Goal: Task Accomplishment & Management: Manage account settings

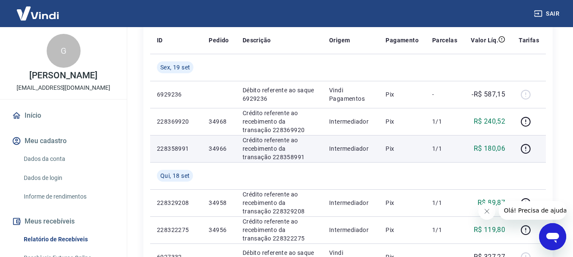
scroll to position [212, 0]
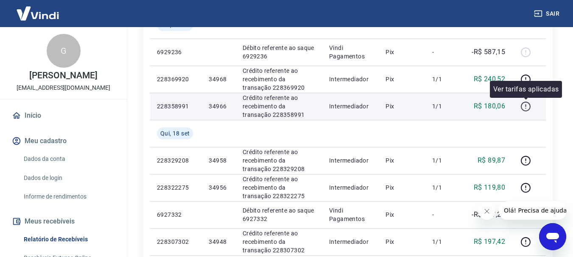
click at [526, 106] on icon "button" at bounding box center [525, 105] width 1 height 3
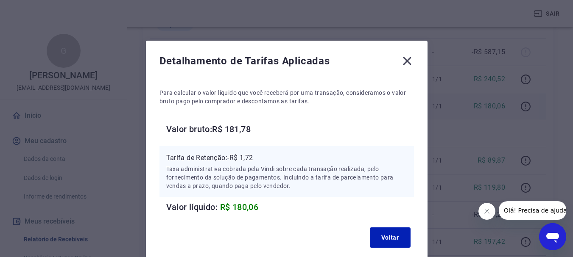
click at [408, 60] on icon at bounding box center [407, 61] width 8 height 8
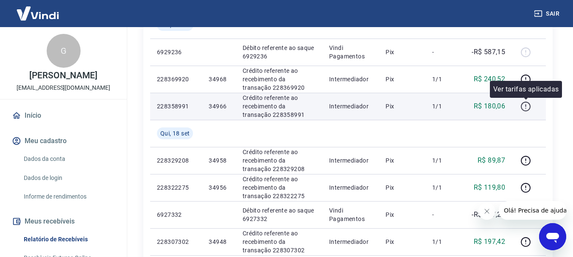
click at [524, 108] on icon "button" at bounding box center [525, 106] width 11 height 11
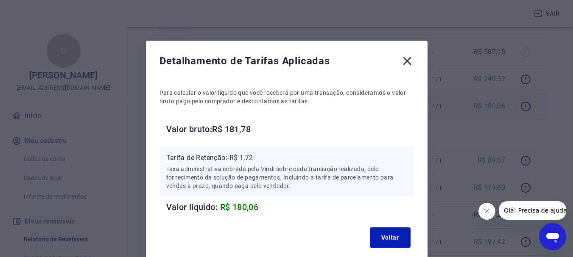
click at [410, 63] on icon at bounding box center [407, 61] width 8 height 8
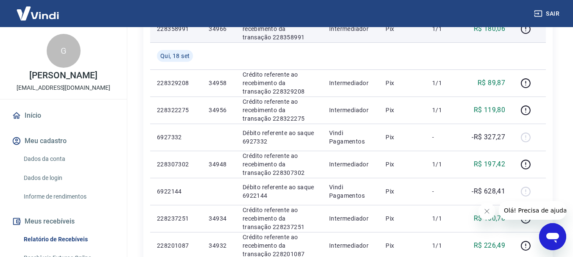
scroll to position [170, 0]
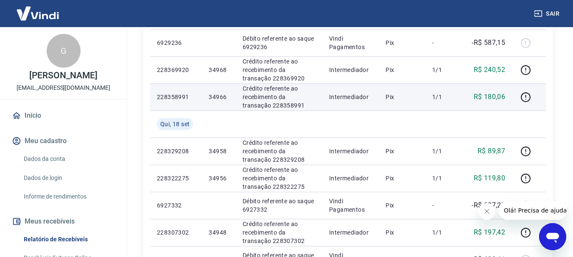
scroll to position [212, 0]
